Goal: Communication & Community: Participate in discussion

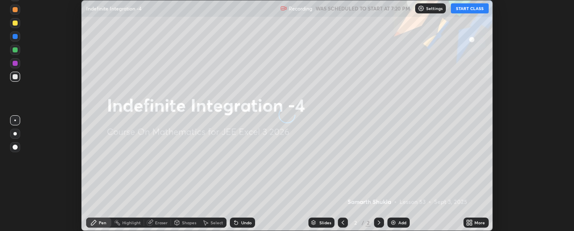
scroll to position [231, 574]
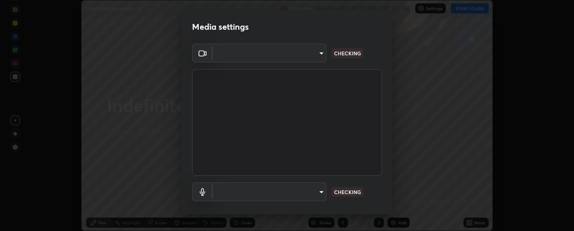
type input "33bb49e09bcfbb4316c4890d77ad60ffd3795cdb709f4857747982be22fbf515"
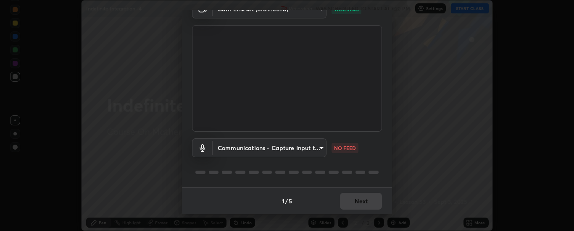
click at [285, 152] on body "Erase all Indefinite Integration -4 Recording WAS SCHEDULED TO START AT 7:20 PM…" at bounding box center [287, 115] width 574 height 231
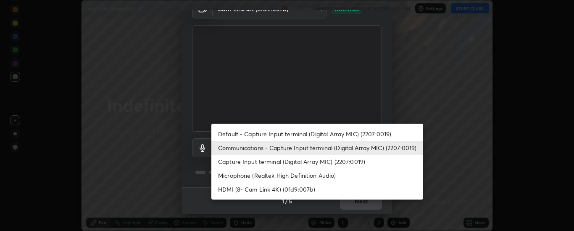
click at [268, 162] on li "Capture Input terminal (Digital Array MIC) (2207:0019)" at bounding box center [317, 162] width 212 height 14
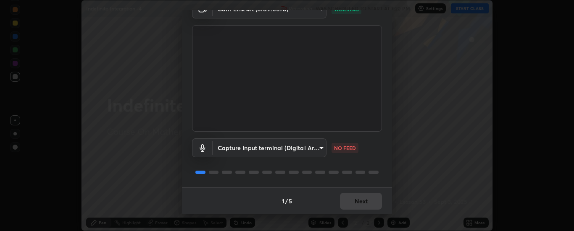
click at [262, 149] on body "Erase all Indefinite Integration -4 Recording WAS SCHEDULED TO START AT 7:20 PM…" at bounding box center [287, 115] width 574 height 231
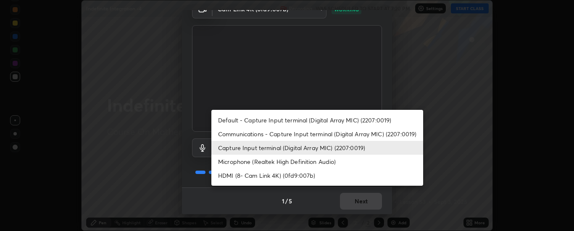
click at [264, 134] on li "Communications - Capture Input terminal (Digital Array MIC) (2207:0019)" at bounding box center [317, 134] width 212 height 14
type input "communications"
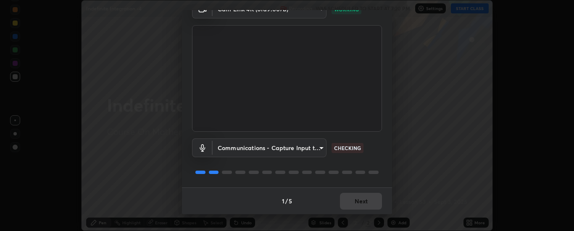
click at [363, 202] on div "1 / 5 Next" at bounding box center [287, 201] width 210 height 27
click at [361, 200] on button "Next" at bounding box center [361, 201] width 42 height 17
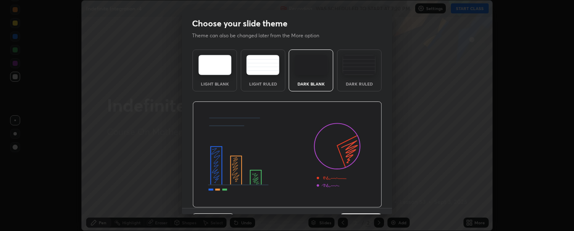
scroll to position [21, 0]
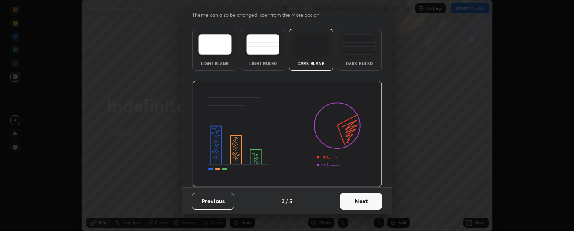
click at [363, 200] on button "Next" at bounding box center [361, 201] width 42 height 17
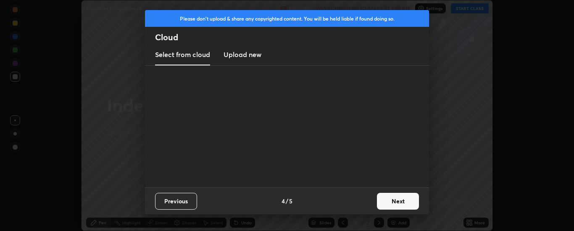
scroll to position [0, 0]
click at [371, 200] on div "Previous 4 / 5 Next" at bounding box center [287, 201] width 284 height 27
click at [382, 201] on button "Next" at bounding box center [398, 201] width 42 height 17
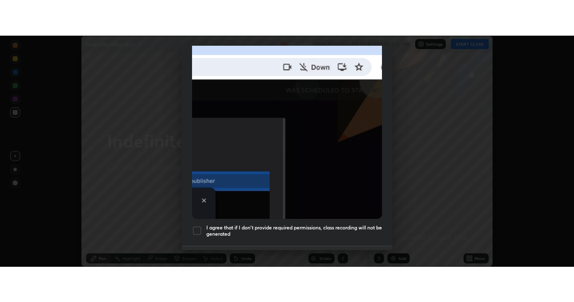
scroll to position [211, 0]
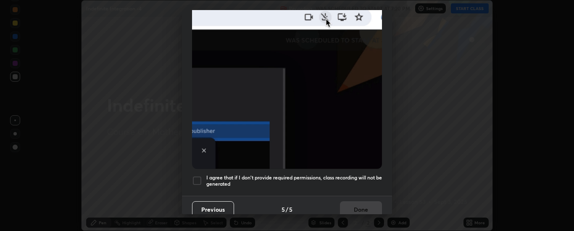
click at [346, 175] on h5 "I agree that if I don't provide required permissions, class recording will not …" at bounding box center [294, 181] width 176 height 13
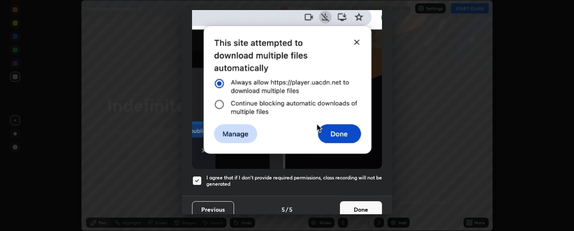
click at [357, 206] on button "Done" at bounding box center [361, 210] width 42 height 17
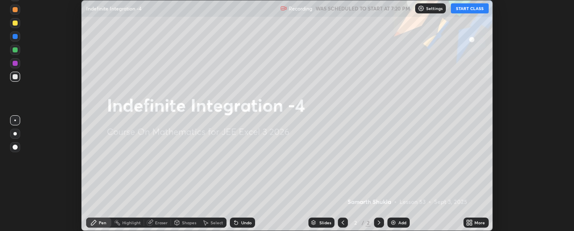
click at [478, 223] on div "More" at bounding box center [479, 223] width 10 height 4
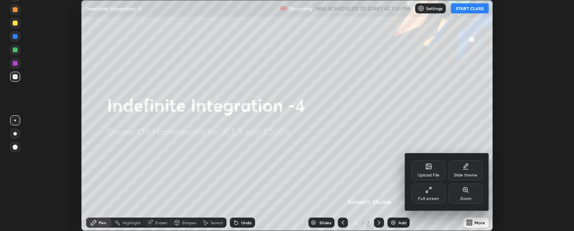
click at [430, 199] on div "Full screen" at bounding box center [428, 199] width 21 height 4
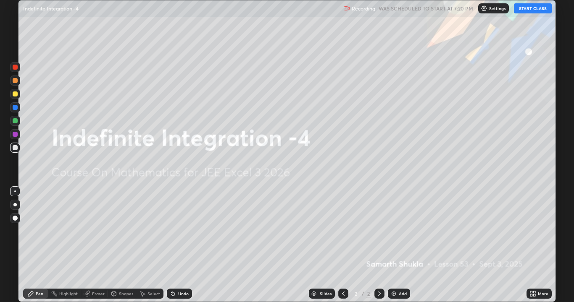
scroll to position [302, 574]
click at [525, 9] on button "START CLASS" at bounding box center [533, 8] width 38 height 10
click at [405, 231] on div "Add" at bounding box center [402, 294] width 8 height 4
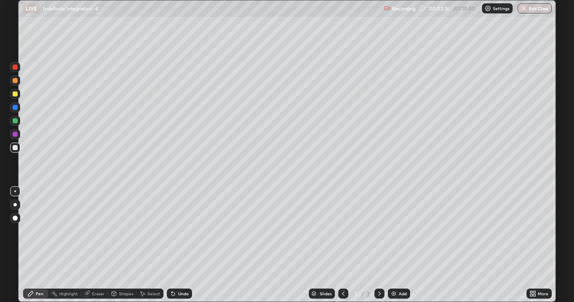
click at [189, 231] on div "Undo" at bounding box center [179, 294] width 25 height 10
click at [190, 231] on div "Undo" at bounding box center [179, 294] width 25 height 10
click at [391, 231] on img at bounding box center [393, 294] width 7 height 7
click at [338, 231] on div at bounding box center [343, 294] width 10 height 10
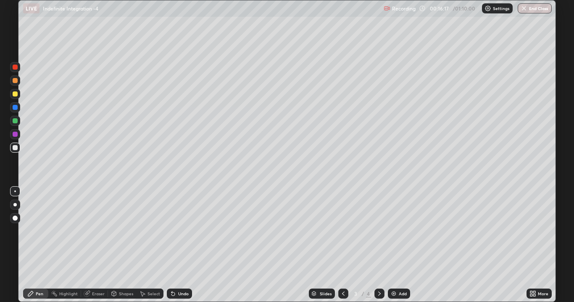
click at [376, 231] on icon at bounding box center [379, 294] width 7 height 7
click at [375, 231] on div at bounding box center [379, 294] width 10 height 10
click at [395, 231] on img at bounding box center [393, 294] width 7 height 7
click at [99, 231] on div "Eraser" at bounding box center [94, 294] width 27 height 10
click at [38, 231] on div "Pen" at bounding box center [40, 294] width 8 height 4
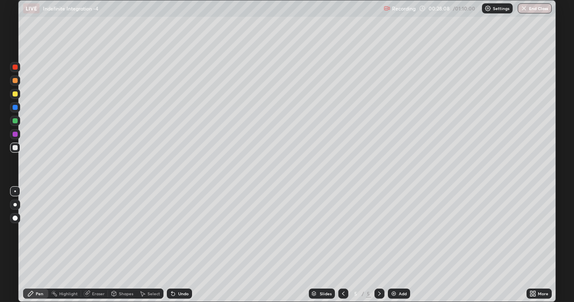
click at [398, 231] on div "Add" at bounding box center [402, 294] width 8 height 4
click at [394, 231] on img at bounding box center [393, 294] width 7 height 7
click at [94, 231] on div "Eraser" at bounding box center [98, 294] width 13 height 4
click at [43, 231] on div "Pen" at bounding box center [35, 294] width 25 height 10
click at [393, 231] on img at bounding box center [393, 294] width 7 height 7
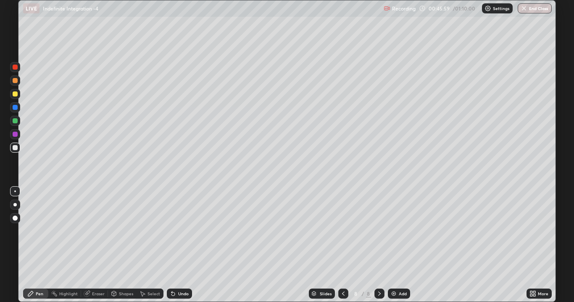
click at [97, 231] on div "Eraser" at bounding box center [98, 294] width 13 height 4
click at [37, 231] on div "Pen" at bounding box center [40, 294] width 8 height 4
click at [392, 231] on img at bounding box center [393, 294] width 7 height 7
click at [97, 231] on div "Eraser" at bounding box center [98, 294] width 13 height 4
click at [36, 231] on div "Pen" at bounding box center [40, 294] width 8 height 4
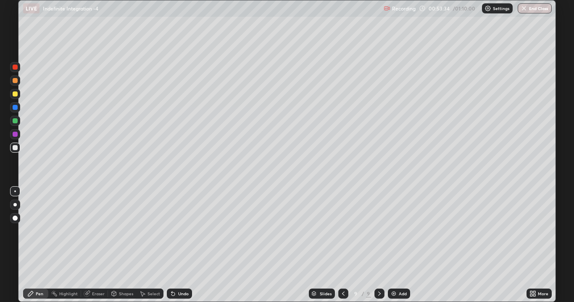
click at [394, 231] on img at bounding box center [393, 294] width 7 height 7
click at [105, 231] on div "Eraser" at bounding box center [94, 294] width 27 height 10
click at [38, 231] on div "Pen" at bounding box center [40, 294] width 8 height 4
click at [103, 231] on div "Eraser" at bounding box center [94, 294] width 27 height 10
click at [39, 231] on div "Pen" at bounding box center [40, 294] width 8 height 4
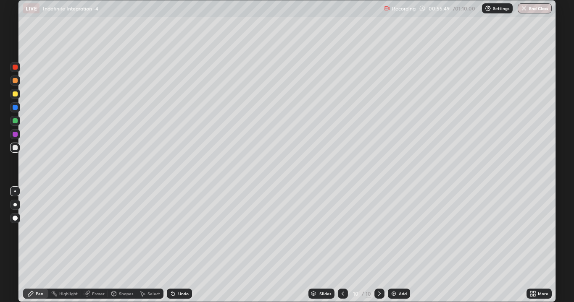
click at [94, 231] on div "Eraser" at bounding box center [94, 294] width 27 height 10
click at [34, 231] on div "Pen" at bounding box center [35, 294] width 25 height 10
click at [343, 231] on icon at bounding box center [342, 294] width 7 height 7
click at [376, 231] on icon at bounding box center [379, 294] width 7 height 7
click at [535, 10] on button "End Class" at bounding box center [534, 8] width 34 height 10
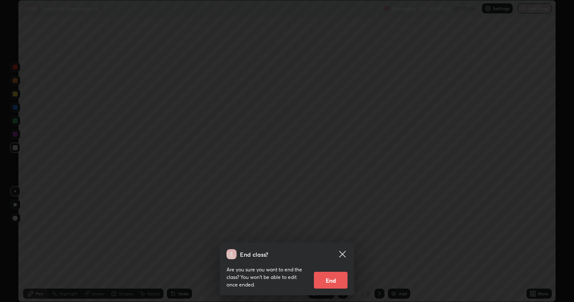
click at [335, 231] on button "End" at bounding box center [331, 280] width 34 height 17
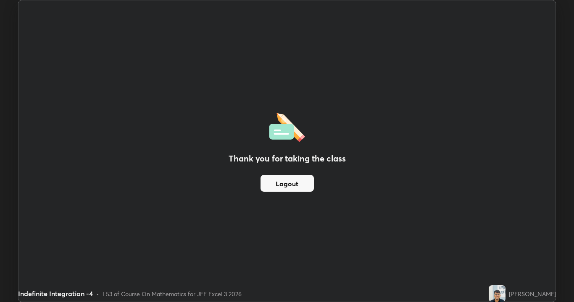
click at [294, 179] on button "Logout" at bounding box center [286, 183] width 53 height 17
click at [309, 182] on button "Logout" at bounding box center [286, 183] width 53 height 17
